Goal: Task Accomplishment & Management: Manage account settings

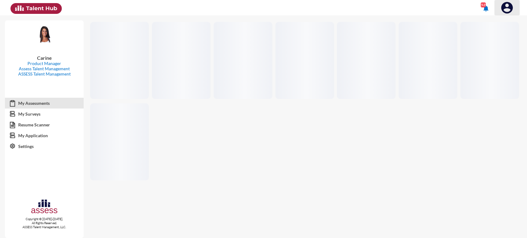
click at [497, 11] on button at bounding box center [506, 7] width 25 height 15
click at [496, 23] on button at bounding box center [500, 21] width 39 height 12
click at [508, 10] on img at bounding box center [507, 8] width 12 height 12
click at [505, 22] on button at bounding box center [500, 21] width 39 height 12
click at [508, 9] on img at bounding box center [507, 8] width 12 height 12
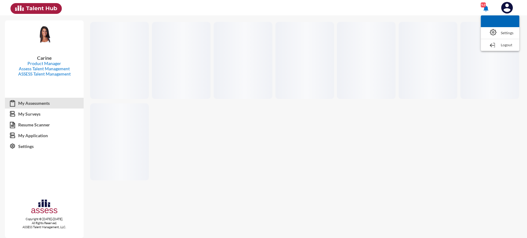
click at [504, 17] on button at bounding box center [500, 21] width 39 height 12
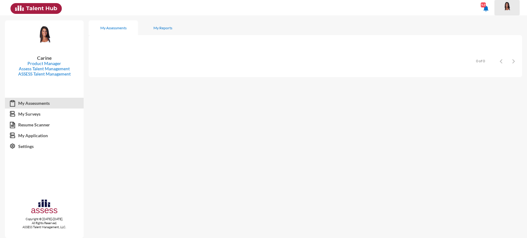
click at [508, 5] on img at bounding box center [507, 6] width 12 height 9
click at [454, 5] on div at bounding box center [263, 119] width 527 height 238
click at [502, 8] on img at bounding box center [507, 6] width 12 height 9
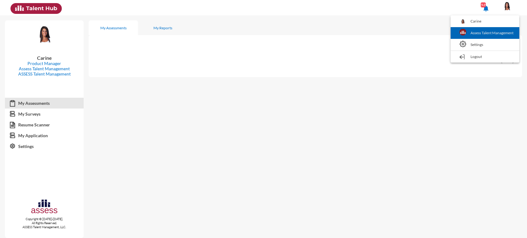
click at [496, 31] on link "Assess Talent Management" at bounding box center [484, 33] width 63 height 12
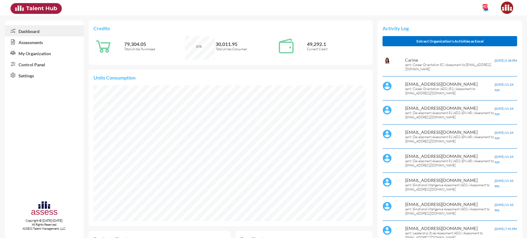
click at [38, 62] on link "Control Panel" at bounding box center [44, 64] width 79 height 11
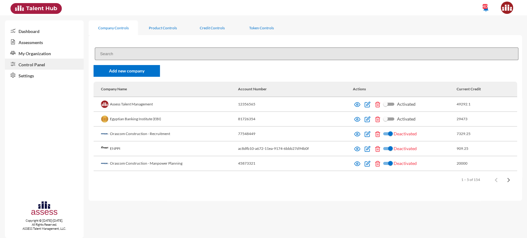
click at [149, 49] on input at bounding box center [306, 54] width 423 height 13
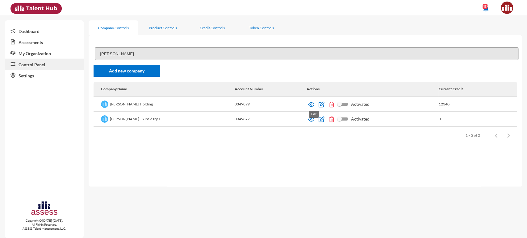
type input "hassan"
click at [318, 103] on img at bounding box center [321, 105] width 6 height 6
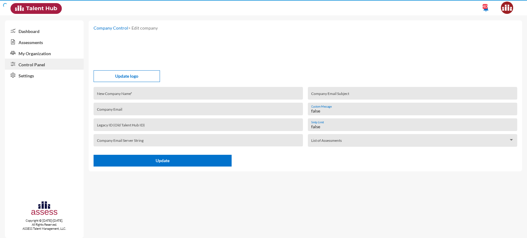
type input "Hassan Allam Holding"
type input "00349"
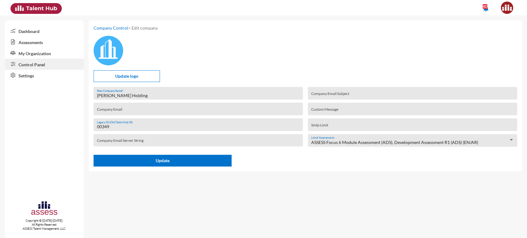
click at [53, 62] on link "Control Panel" at bounding box center [44, 64] width 79 height 11
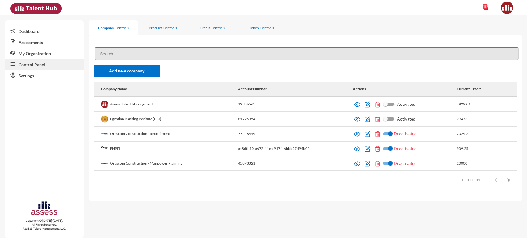
click at [129, 52] on input at bounding box center [306, 54] width 423 height 13
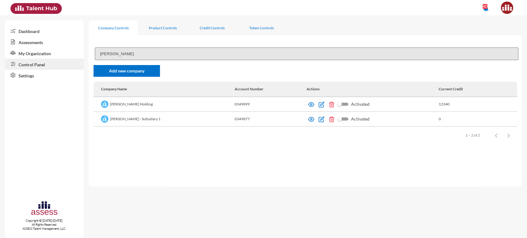
type input "hassan"
click at [141, 105] on td "Hassan Allam Holding" at bounding box center [164, 104] width 141 height 15
click at [138, 118] on td "Hassan Allam - Subsidary 1" at bounding box center [164, 119] width 141 height 15
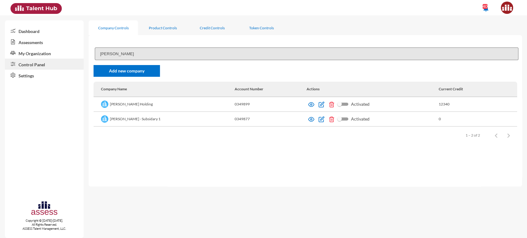
click at [138, 118] on td "Hassan Allam - Subsidary 1" at bounding box center [164, 119] width 141 height 15
click at [125, 118] on td "Hassan Allam - Subsidary 1" at bounding box center [164, 119] width 141 height 15
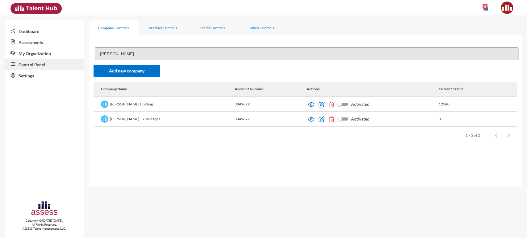
click at [119, 105] on td "Hassan Allam Holding" at bounding box center [164, 104] width 141 height 15
click at [129, 104] on td "Hassan Allam Holding" at bounding box center [164, 104] width 141 height 15
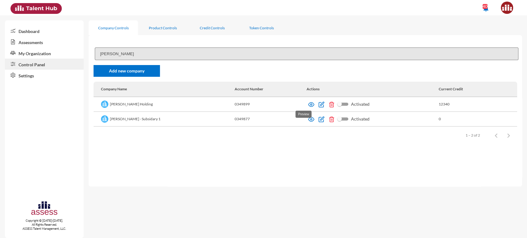
click at [308, 105] on img at bounding box center [311, 105] width 6 height 6
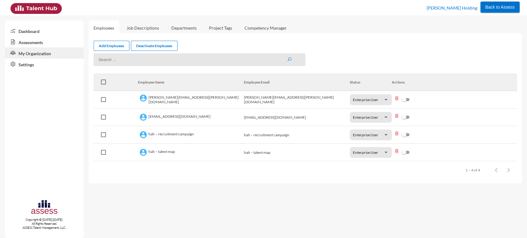
click at [165, 115] on td "rahma.taha@hassanallam.com" at bounding box center [191, 118] width 106 height 18
click at [164, 136] on td "hah – recruitment campaign" at bounding box center [191, 135] width 106 height 18
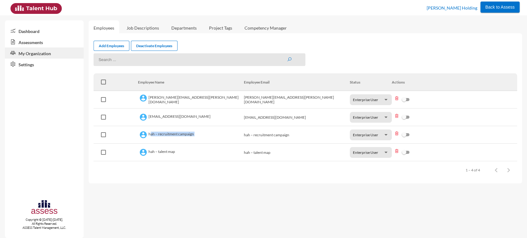
click at [164, 136] on td "hah – recruitment campaign" at bounding box center [191, 135] width 106 height 18
click at [159, 154] on td "hah – talent map" at bounding box center [191, 153] width 106 height 18
click at [162, 138] on td "hah – recruitment campaign" at bounding box center [191, 135] width 106 height 18
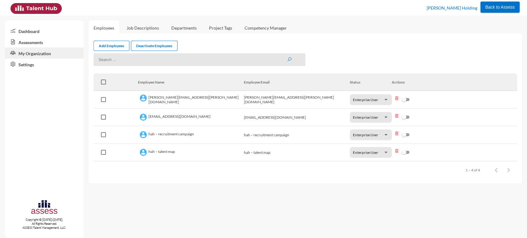
click at [179, 100] on td "mohamad.shehab@hassanallam.com" at bounding box center [191, 100] width 106 height 18
click at [120, 45] on link "Add Employees" at bounding box center [112, 46] width 36 height 10
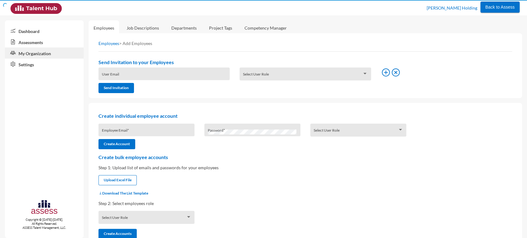
type input "carine.khajatourian@assesstm.com"
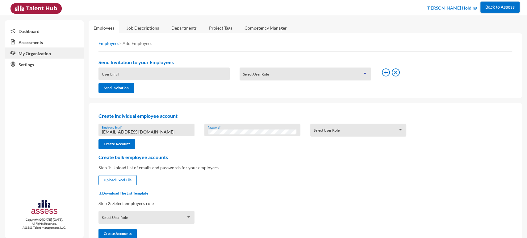
click at [255, 78] on span at bounding box center [302, 76] width 119 height 5
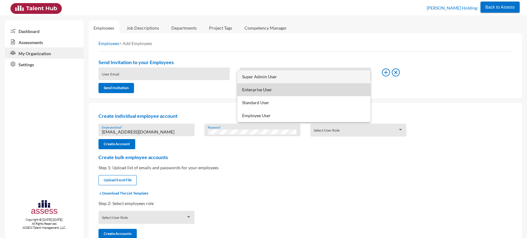
click at [256, 91] on span "Enterprise User" at bounding box center [304, 89] width 124 height 13
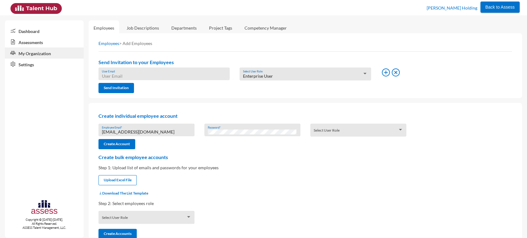
click at [168, 76] on input "User Email" at bounding box center [164, 76] width 125 height 5
click at [191, 76] on input "User Email" at bounding box center [164, 76] width 125 height 5
click at [48, 44] on link "Assessments" at bounding box center [44, 41] width 79 height 11
click at [39, 53] on link "My Organization" at bounding box center [44, 53] width 79 height 11
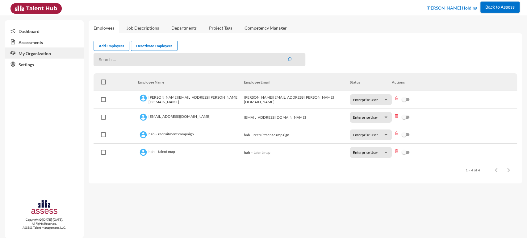
click at [128, 58] on input at bounding box center [200, 59] width 212 height 13
type input "tarek"
click at [287, 57] on button "submit" at bounding box center [289, 59] width 5 height 5
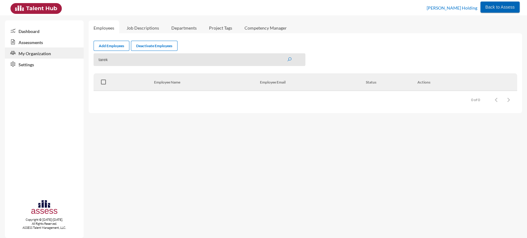
click at [492, 5] on span "Back to Assess" at bounding box center [499, 7] width 29 height 5
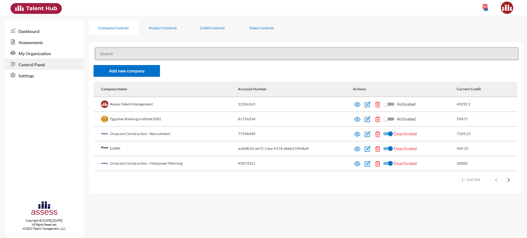
click at [48, 52] on link "My Organization" at bounding box center [44, 53] width 79 height 11
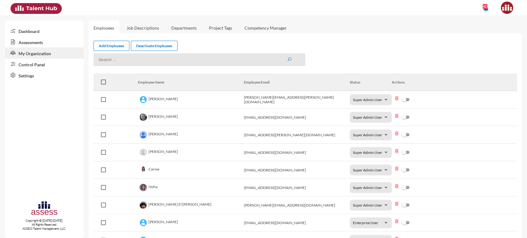
click at [113, 61] on input at bounding box center [200, 59] width 212 height 13
type input "A"
click at [103, 62] on input "HAH" at bounding box center [200, 59] width 212 height 13
type input "HAH"
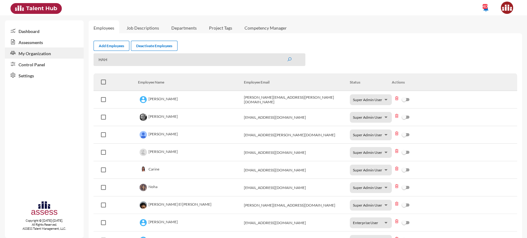
click at [54, 71] on link "Settings" at bounding box center [44, 75] width 79 height 11
click at [49, 66] on link "Control Panel" at bounding box center [44, 64] width 79 height 11
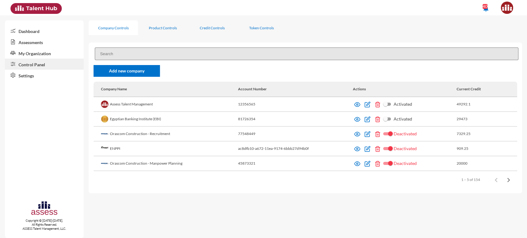
click at [136, 55] on input at bounding box center [306, 54] width 423 height 13
paste input "HAH"
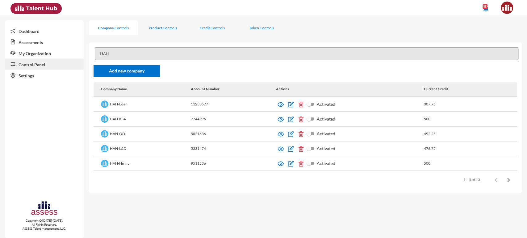
click at [121, 56] on input "HAH" at bounding box center [306, 54] width 423 height 13
type input "H"
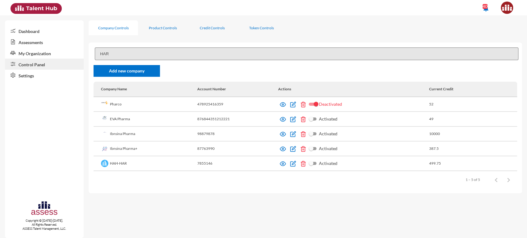
type input "HAR"
click at [123, 162] on td "HAH-HAR" at bounding box center [145, 163] width 103 height 15
click at [292, 163] on img at bounding box center [293, 164] width 6 height 6
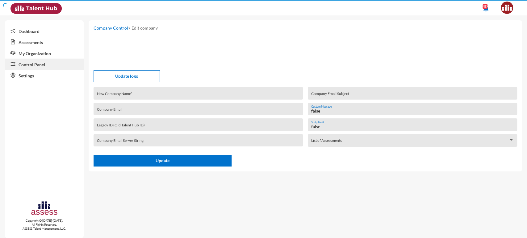
type input "HAH-HAR"
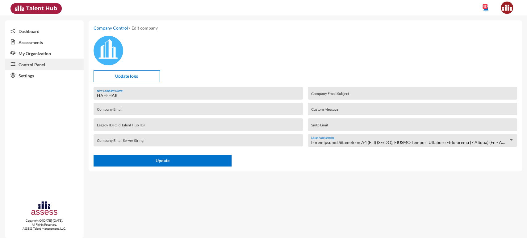
click at [46, 66] on link "Control Panel" at bounding box center [44, 64] width 79 height 11
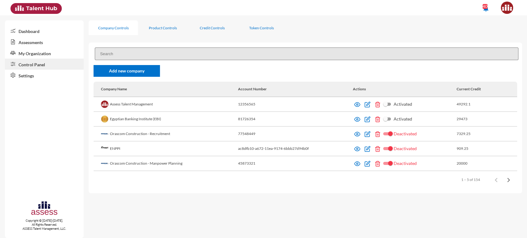
click at [118, 51] on input at bounding box center [306, 54] width 423 height 13
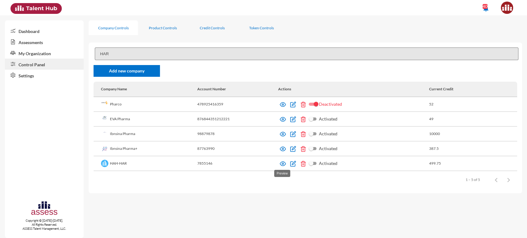
type input "HAR"
click at [282, 162] on img at bounding box center [283, 164] width 6 height 6
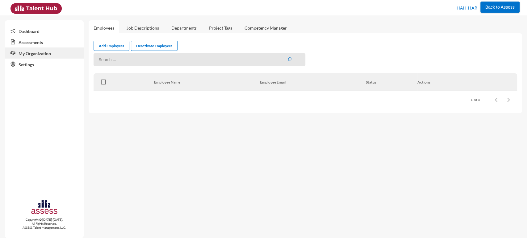
click at [127, 59] on input at bounding box center [200, 59] width 212 height 13
type input "rahma"
click at [287, 57] on button "submit" at bounding box center [289, 59] width 5 height 5
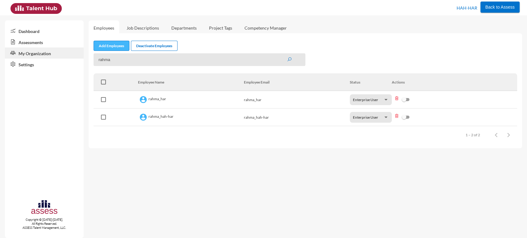
click at [113, 46] on link "Add Employees" at bounding box center [112, 46] width 36 height 10
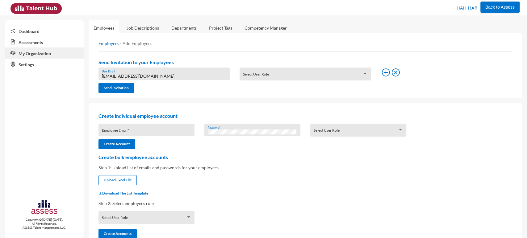
click at [121, 75] on input "[EMAIL_ADDRESS][DOMAIN_NAME]" at bounding box center [164, 76] width 125 height 5
paste input "HAH"
type input "H"
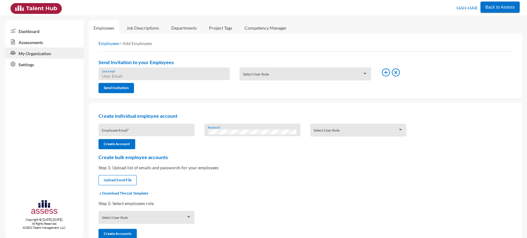
click at [181, 75] on input "User Email" at bounding box center [164, 76] width 125 height 5
paste input "[EMAIL_ADDRESS][PERSON_NAME][DOMAIN_NAME]"
type input "[EMAIL_ADDRESS][PERSON_NAME][DOMAIN_NAME]"
click at [251, 74] on span at bounding box center [302, 76] width 119 height 5
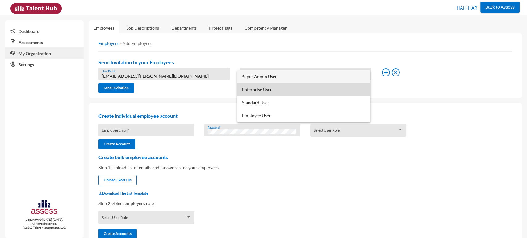
click at [253, 91] on span "Enterprise User" at bounding box center [304, 89] width 124 height 13
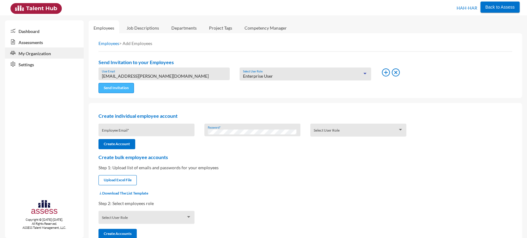
click at [125, 87] on button "Send Invitation" at bounding box center [115, 88] width 35 height 10
click at [162, 78] on input "[EMAIL_ADDRESS][PERSON_NAME][DOMAIN_NAME]" at bounding box center [164, 76] width 125 height 5
paste input "[PERSON_NAME].sanad"
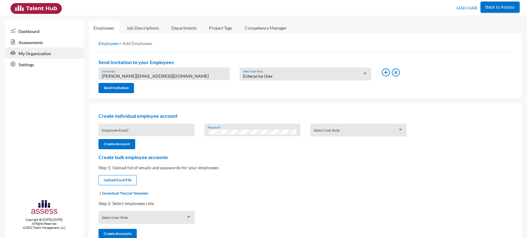
type input "[PERSON_NAME][EMAIL_ADDRESS][DOMAIN_NAME]"
click at [160, 86] on div "Send Invitation" at bounding box center [147, 88] width 106 height 10
click at [120, 87] on button "Send Invitation" at bounding box center [115, 88] width 35 height 10
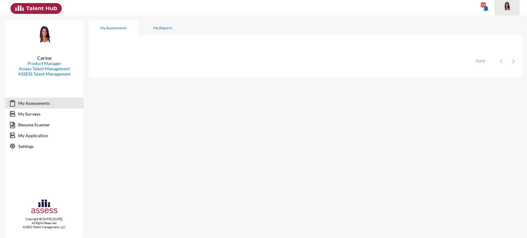
click at [511, 3] on img at bounding box center [507, 6] width 12 height 9
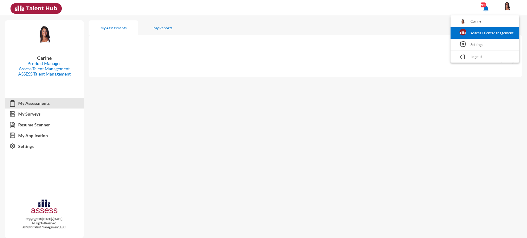
click at [493, 28] on link "Assess Talent Management" at bounding box center [484, 33] width 63 height 12
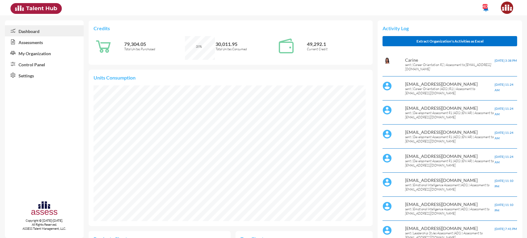
click at [32, 64] on link "Control Panel" at bounding box center [44, 64] width 79 height 11
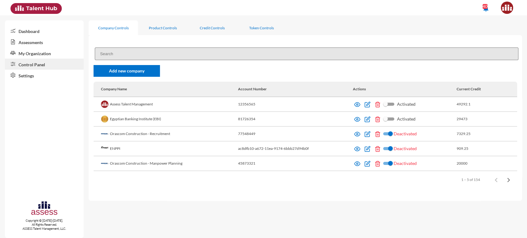
click at [144, 49] on input at bounding box center [306, 54] width 423 height 13
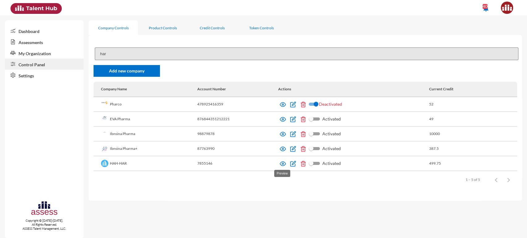
click at [284, 164] on img at bounding box center [283, 164] width 6 height 6
click at [186, 58] on input "har" at bounding box center [306, 54] width 423 height 13
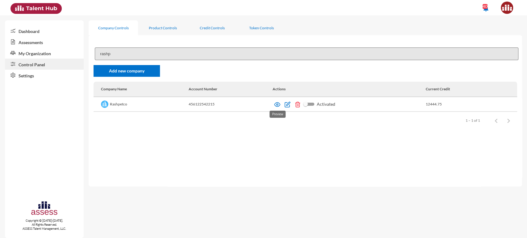
type input "rashp"
click at [278, 105] on img at bounding box center [277, 105] width 6 height 6
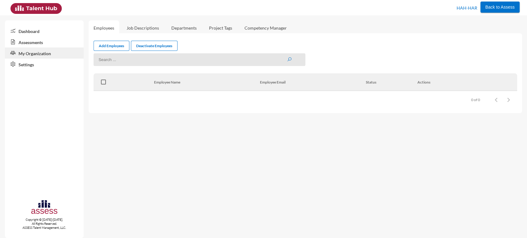
click at [37, 44] on link "Assessments" at bounding box center [44, 41] width 79 height 11
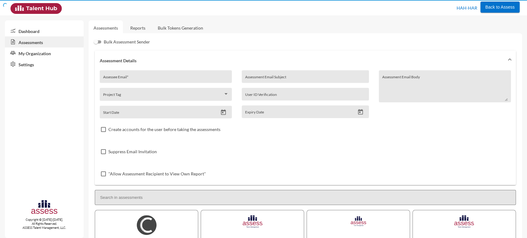
click at [36, 52] on link "My Organization" at bounding box center [44, 53] width 79 height 11
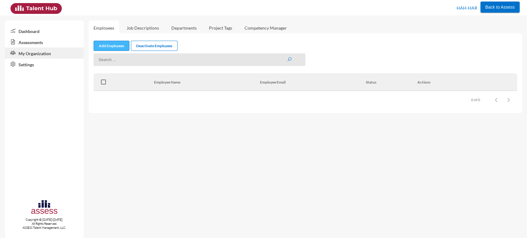
click at [114, 46] on link "Add Employees" at bounding box center [112, 46] width 36 height 10
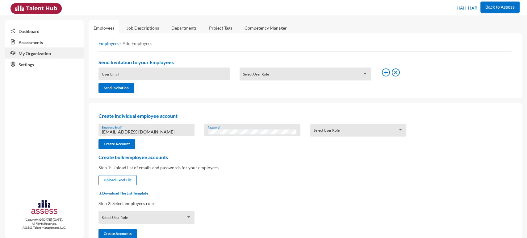
click at [136, 136] on div "carine.khajatourian@assesstm.com Employee Email *" at bounding box center [147, 131] width 90 height 9
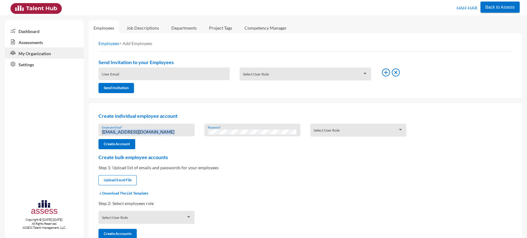
click at [136, 136] on div "carine.khajatourian@assesstm.com Employee Email *" at bounding box center [147, 131] width 90 height 9
paste input "nasr.mikhail@hassanalla"
type input "[EMAIL_ADDRESS][PERSON_NAME][DOMAIN_NAME]"
click at [215, 132] on div "Password *" at bounding box center [253, 131] width 90 height 9
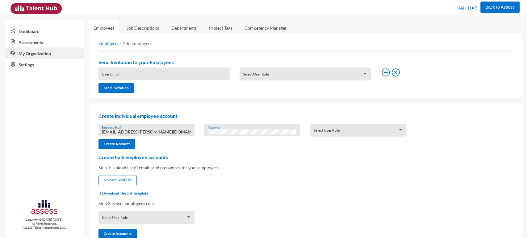
click at [326, 132] on span at bounding box center [356, 132] width 84 height 5
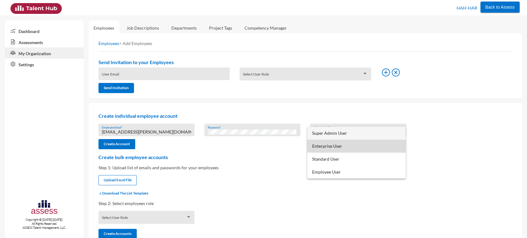
click at [331, 144] on span "Enterprise User" at bounding box center [356, 146] width 89 height 13
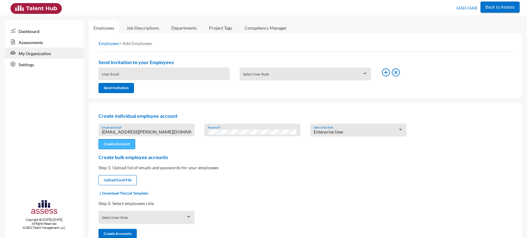
click at [125, 143] on button "Create Account" at bounding box center [116, 144] width 37 height 10
click at [497, 7] on span "Back to Assess" at bounding box center [499, 7] width 29 height 5
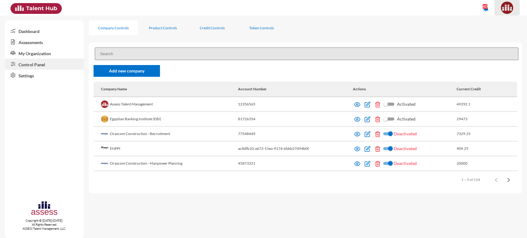
click at [506, 10] on img at bounding box center [507, 8] width 12 height 12
click at [225, 54] on div at bounding box center [263, 119] width 527 height 238
click at [225, 54] on input at bounding box center [306, 54] width 423 height 13
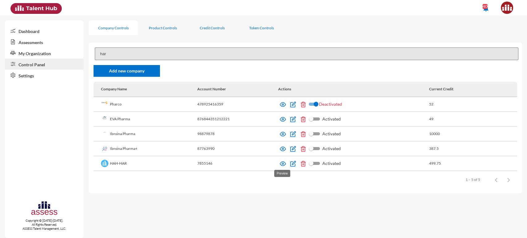
type input "har"
click at [281, 162] on img at bounding box center [283, 164] width 6 height 6
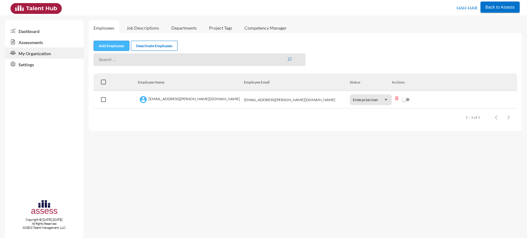
click at [113, 46] on link "Add Employees" at bounding box center [112, 46] width 36 height 10
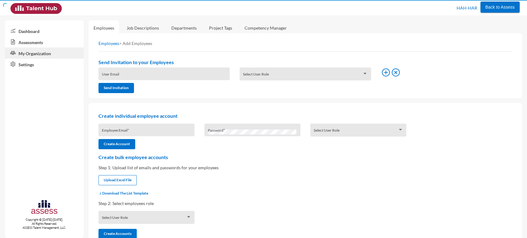
type input "[EMAIL_ADDRESS][DOMAIN_NAME]"
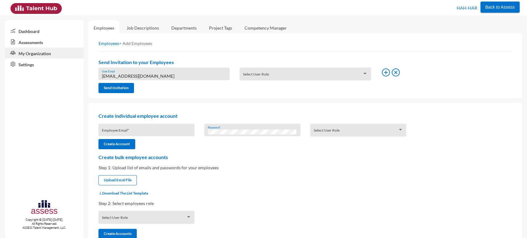
click at [140, 128] on div "Employee Email *" at bounding box center [147, 131] width 90 height 9
click at [128, 130] on div "Employee Email *" at bounding box center [147, 131] width 90 height 9
click at [123, 130] on div "Employee Email *" at bounding box center [147, 131] width 90 height 9
paste input "[PERSON_NAME][EMAIL_ADDRESS][DOMAIN_NAME]"
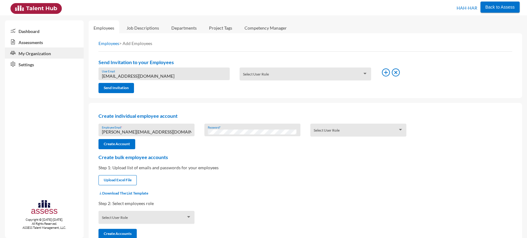
type input "[PERSON_NAME][EMAIL_ADDRESS][DOMAIN_NAME]"
click at [331, 130] on div "Select User Role" at bounding box center [359, 132] width 90 height 10
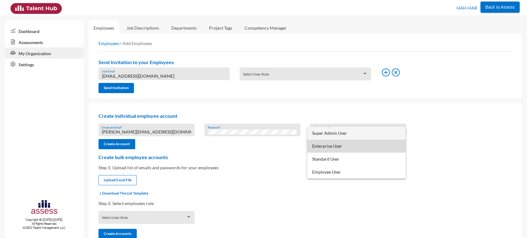
click at [331, 144] on span "Enterprise User" at bounding box center [356, 146] width 89 height 13
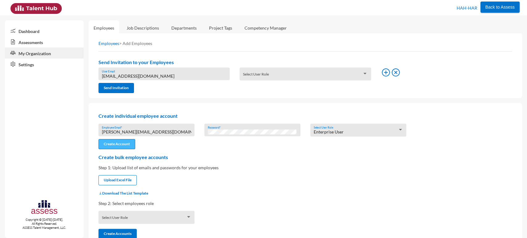
click at [115, 148] on button "Create Account" at bounding box center [116, 144] width 37 height 10
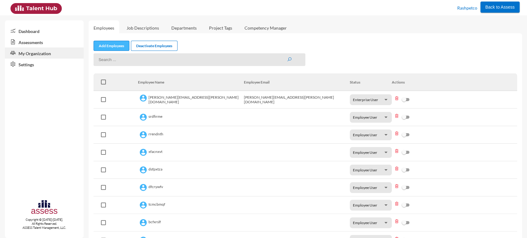
click at [115, 44] on link "Add Employees" at bounding box center [112, 46] width 36 height 10
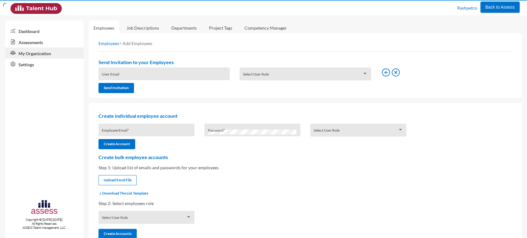
type input "[EMAIL_ADDRESS][DOMAIN_NAME]"
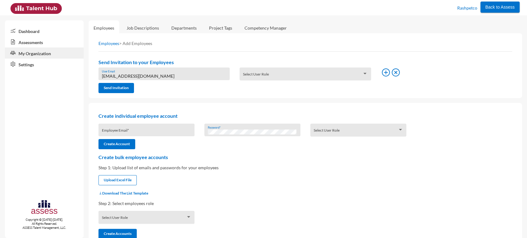
click at [124, 130] on div "Employee Email *" at bounding box center [147, 131] width 90 height 9
paste input "[PERSON_NAME][EMAIL_ADDRESS][DOMAIN_NAME]"
type input "[PERSON_NAME][EMAIL_ADDRESS][DOMAIN_NAME]"
click at [334, 131] on span at bounding box center [356, 132] width 84 height 5
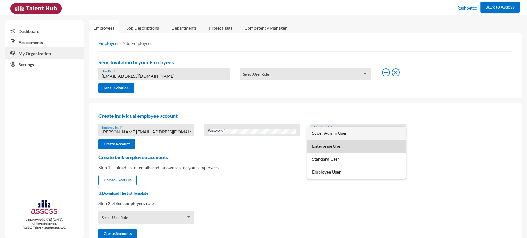
click at [332, 144] on span "Enterprise User" at bounding box center [356, 146] width 89 height 13
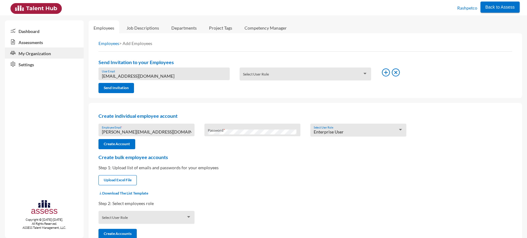
click at [143, 134] on input "[PERSON_NAME][EMAIL_ADDRESS][DOMAIN_NAME]" at bounding box center [147, 132] width 90 height 5
click at [154, 131] on input "[PERSON_NAME][EMAIL_ADDRESS][DOMAIN_NAME]" at bounding box center [147, 132] width 90 height 5
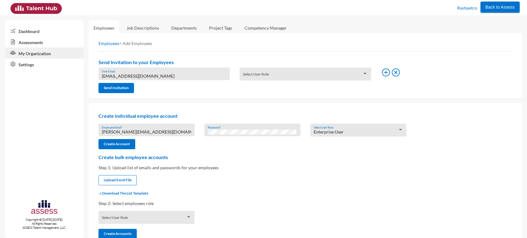
click at [207, 166] on p "Step 1: Upload list of emails and passwords for your employees" at bounding box center [305, 167] width 414 height 5
click at [128, 147] on button "Create Account" at bounding box center [116, 144] width 37 height 10
